Goal: Check status: Check status

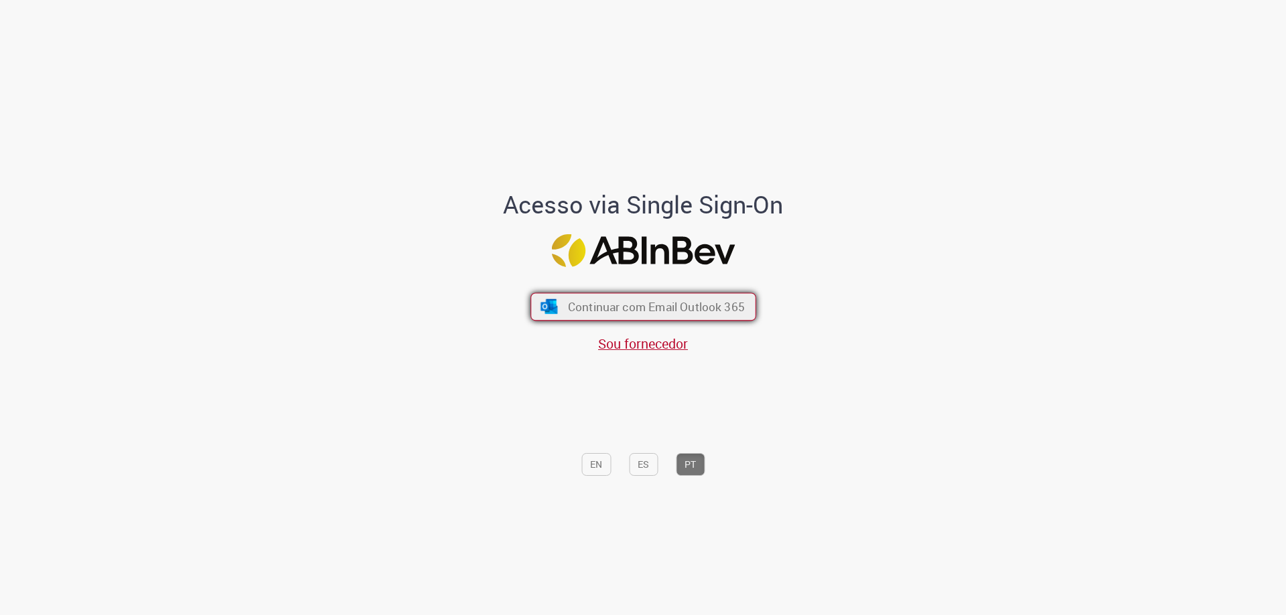
click at [643, 314] on span "Continuar com Email Outlook 365" at bounding box center [655, 306] width 177 height 15
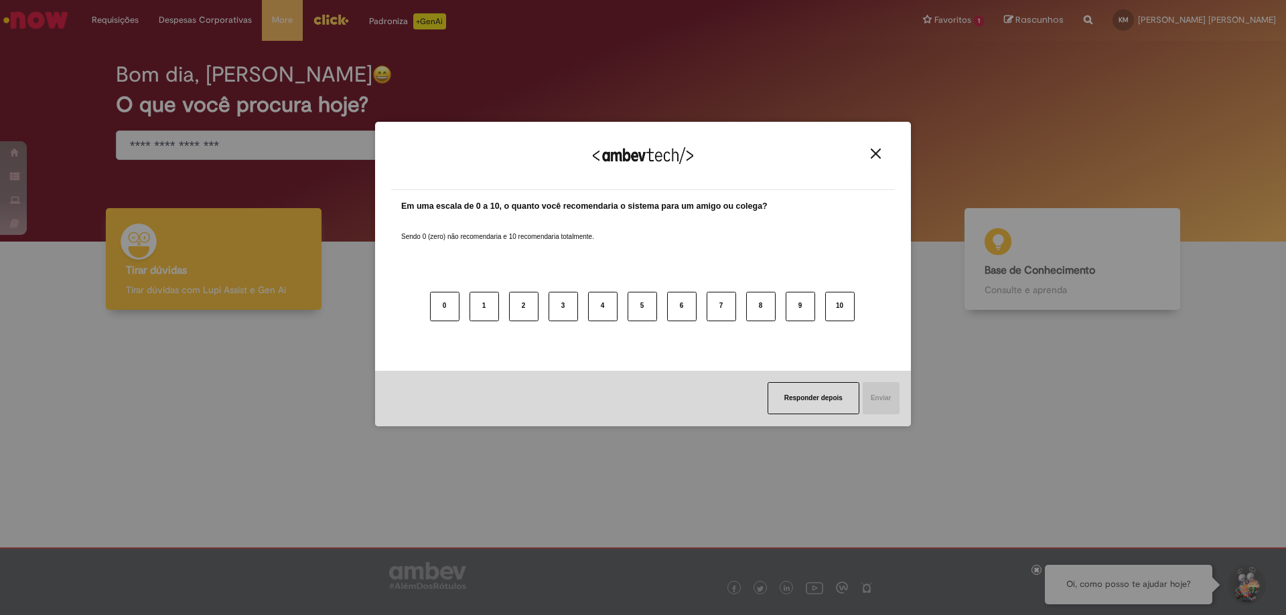
click at [879, 161] on div "Agradecemos seu feedback!" at bounding box center [643, 164] width 504 height 52
click at [877, 153] on img "Close" at bounding box center [876, 154] width 10 height 10
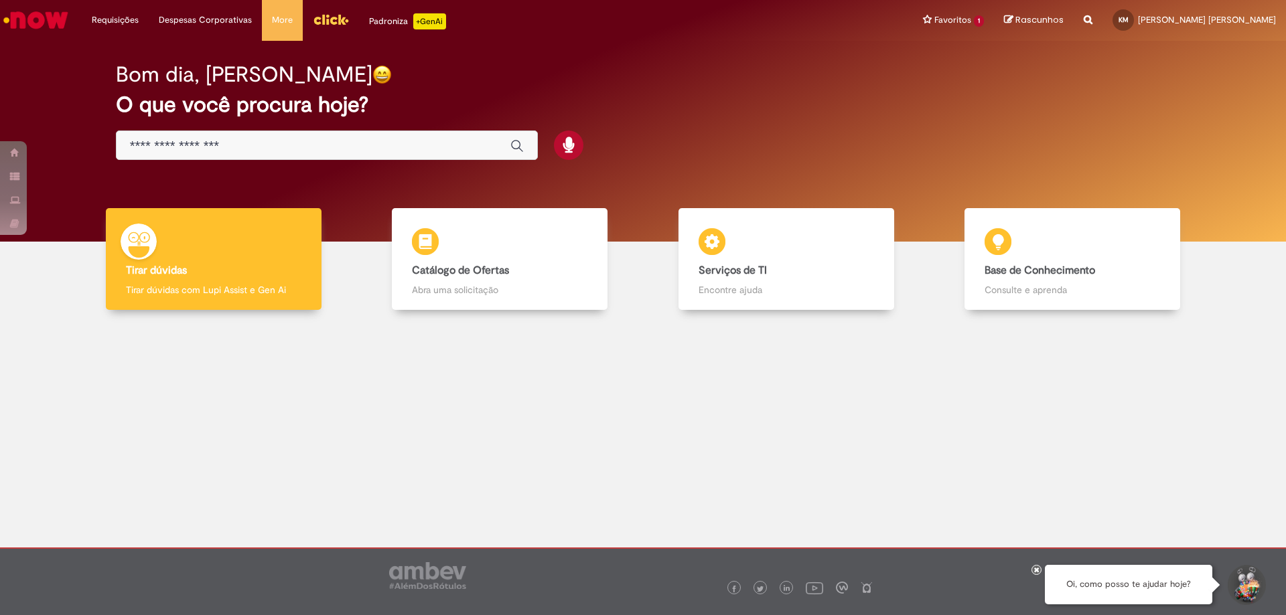
click at [325, 13] on img "Menu Cabeçalho" at bounding box center [331, 19] width 36 height 20
click at [117, 40] on ul "Exibir Todas as Solicitações" at bounding box center [149, 52] width 134 height 25
click at [121, 48] on link "Exibir Todas as Solicitações" at bounding box center [155, 54] width 147 height 15
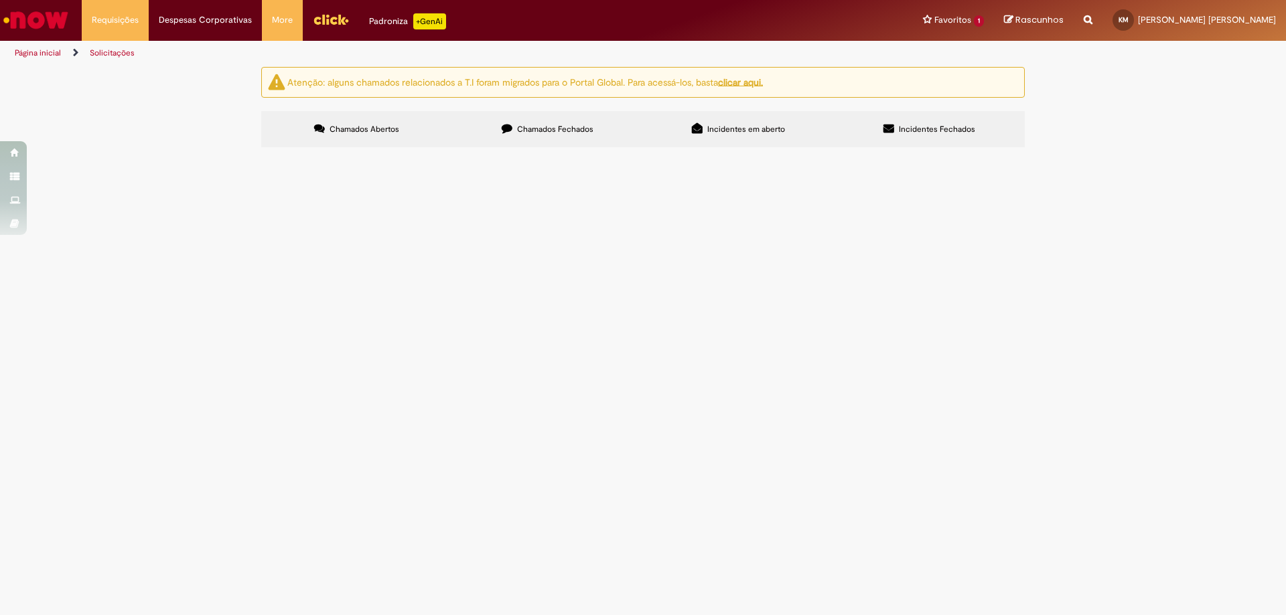
click at [551, 135] on label "Chamados Fechados" at bounding box center [547, 129] width 191 height 36
click at [0, 0] on span "solicitações rn" at bounding box center [0, 0] width 0 height 0
click at [0, 0] on span "Ajuste Data de entrega Bees" at bounding box center [0, 0] width 0 height 0
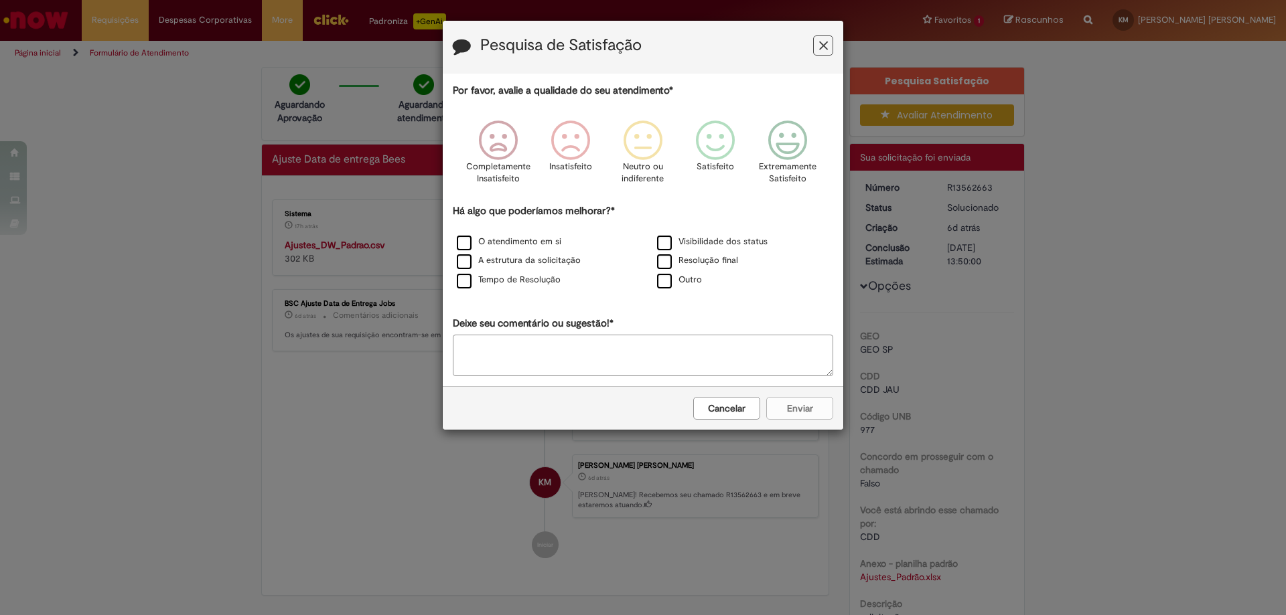
click at [819, 48] on icon "Feedback" at bounding box center [823, 46] width 9 height 14
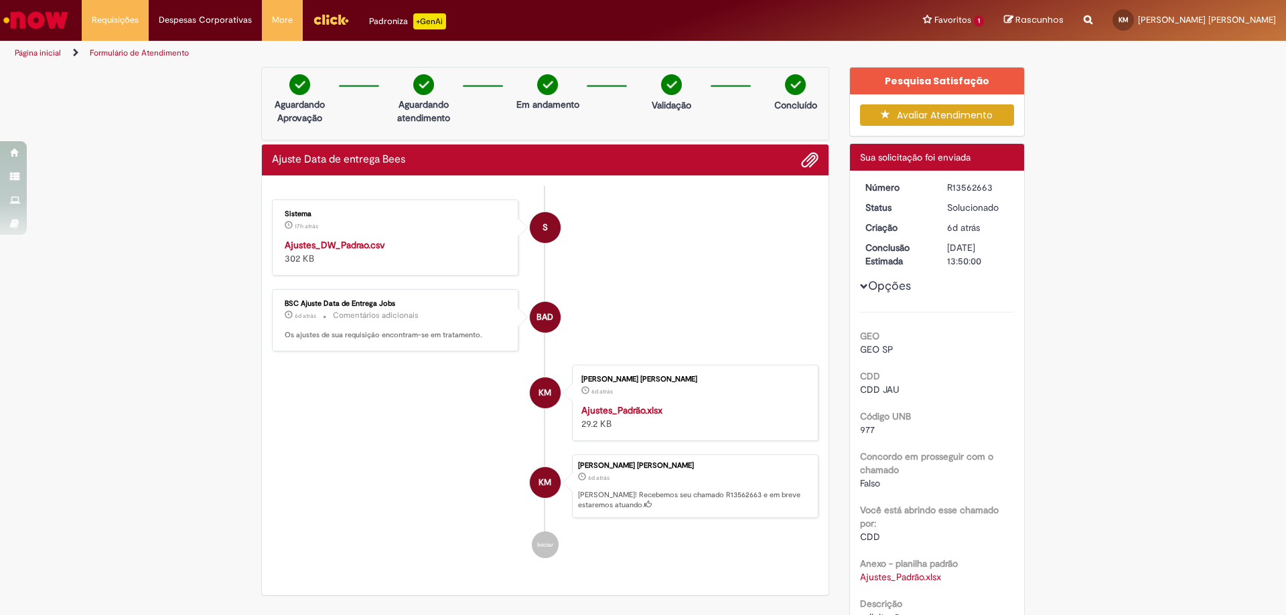
click at [352, 241] on strong "Ajustes_DW_Padrao.csv" at bounding box center [335, 245] width 100 height 12
click at [285, 239] on link "Ajustes_DW_Padrao.csv" at bounding box center [335, 245] width 100 height 12
